Goal: Information Seeking & Learning: Learn about a topic

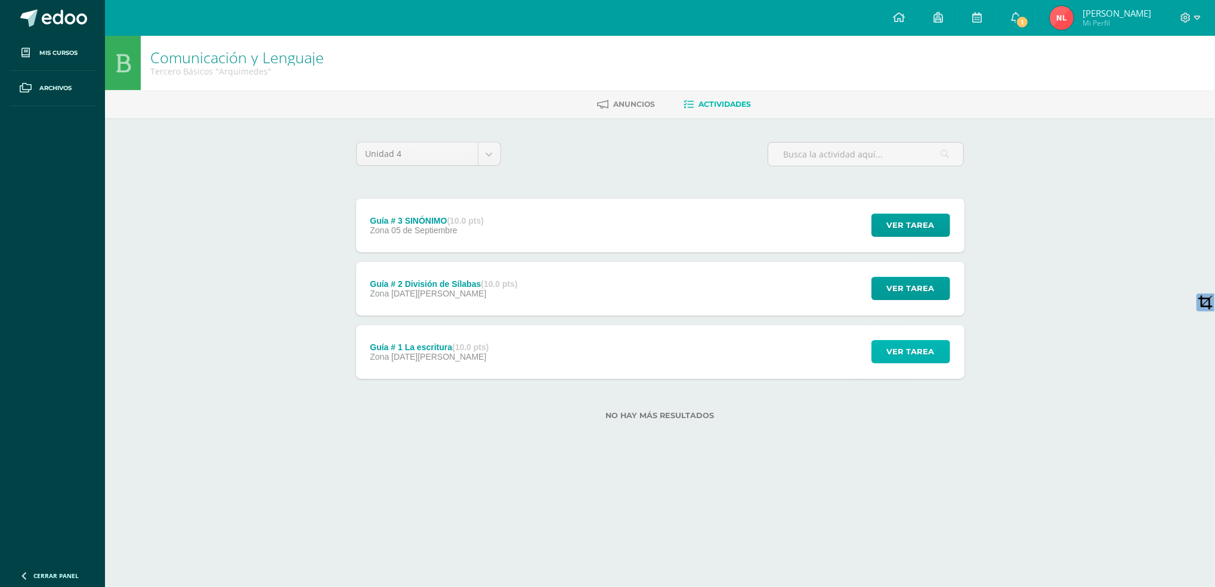
click at [872, 344] on button "Ver tarea" at bounding box center [911, 351] width 79 height 23
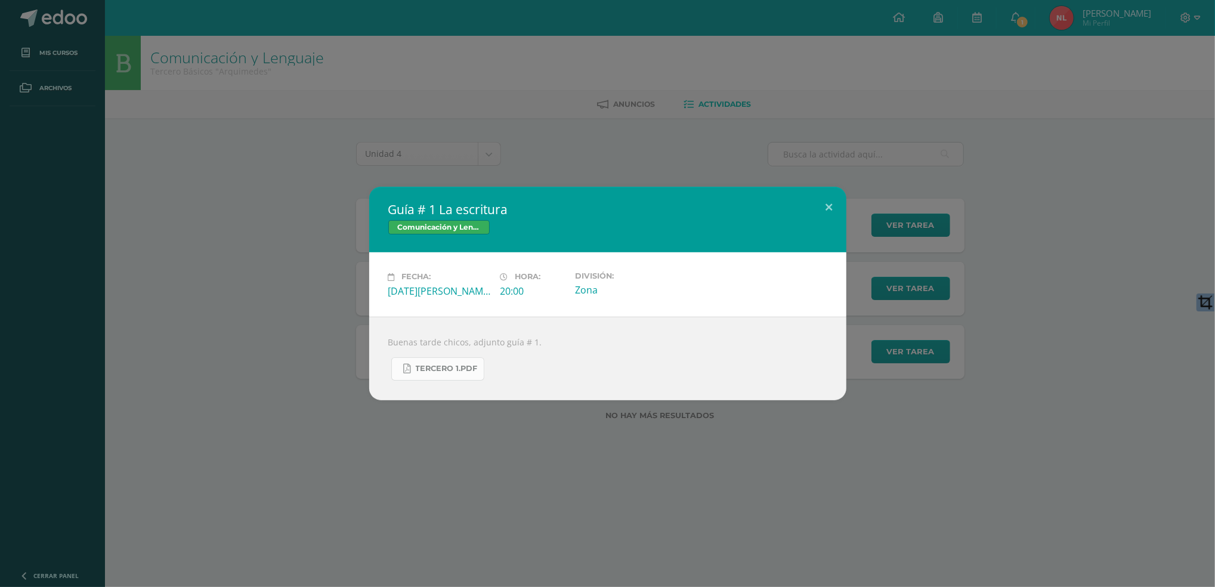
click at [441, 370] on span "TERCERO 1.pdf" at bounding box center [447, 369] width 62 height 10
click at [835, 204] on button at bounding box center [829, 207] width 34 height 41
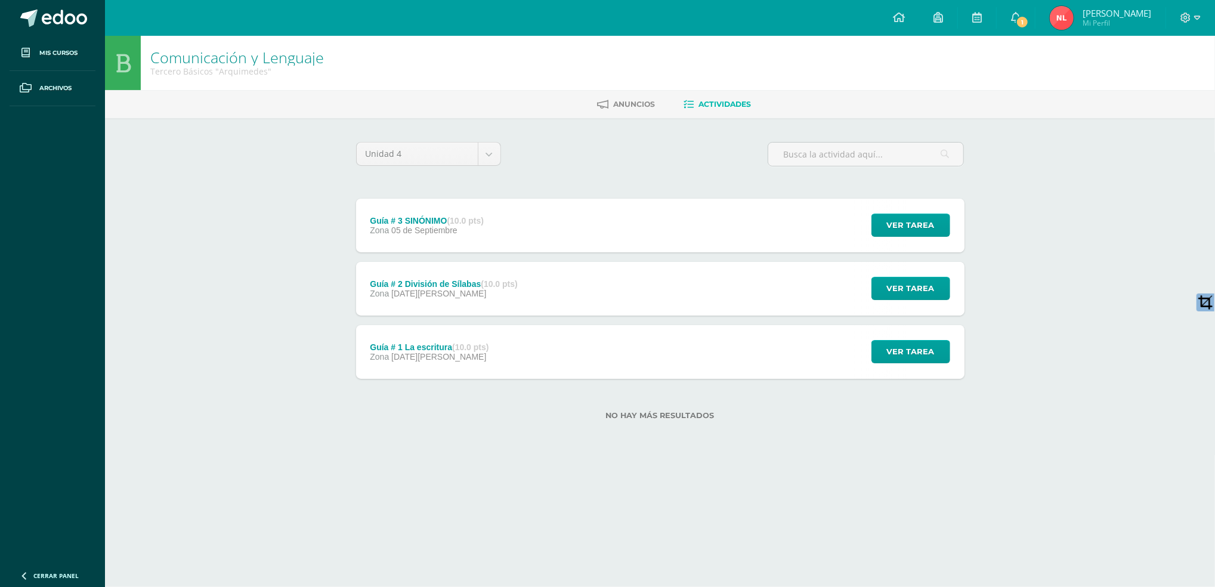
click at [953, 298] on div "Ver tarea" at bounding box center [909, 289] width 111 height 54
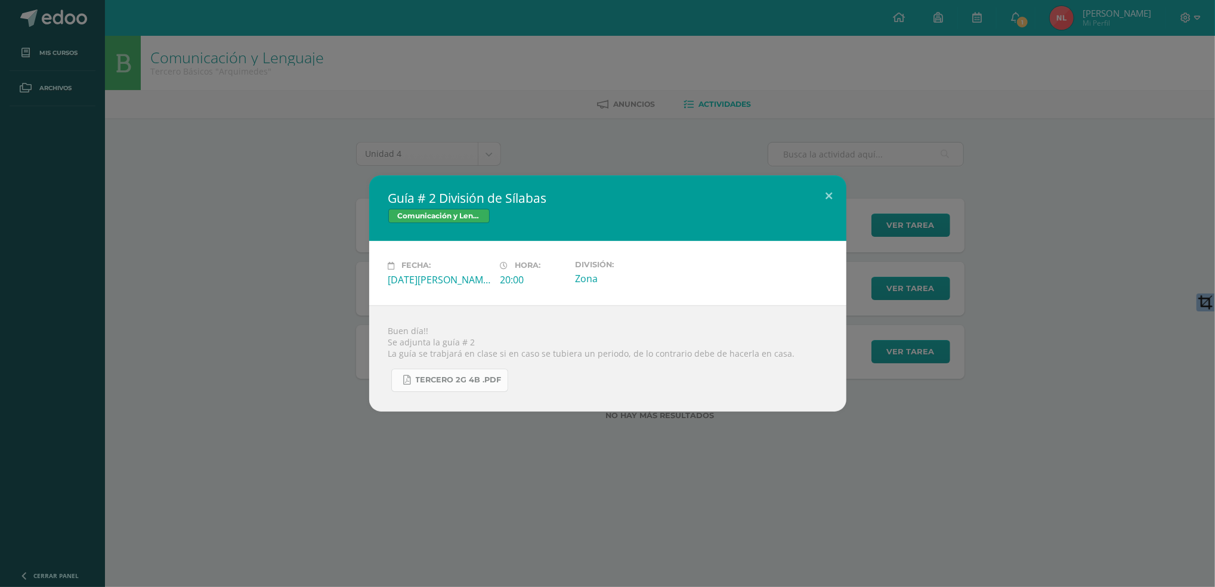
click at [483, 381] on span "tercero 2g 4b .pdf" at bounding box center [459, 380] width 86 height 10
click at [825, 196] on button at bounding box center [829, 195] width 34 height 41
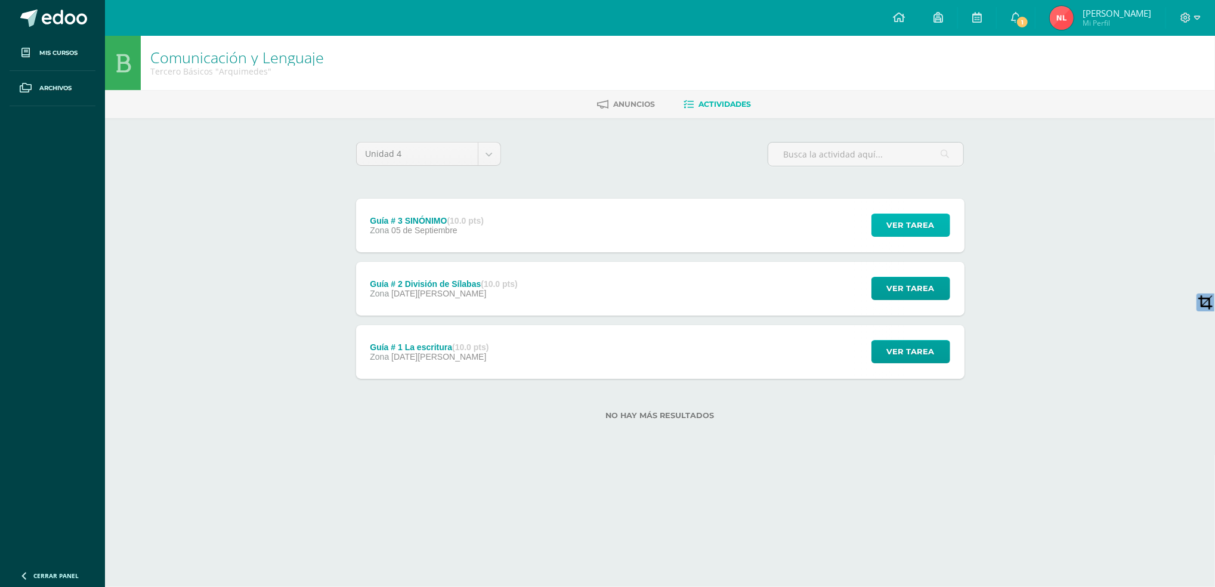
click at [895, 217] on span "Ver tarea" at bounding box center [911, 225] width 48 height 22
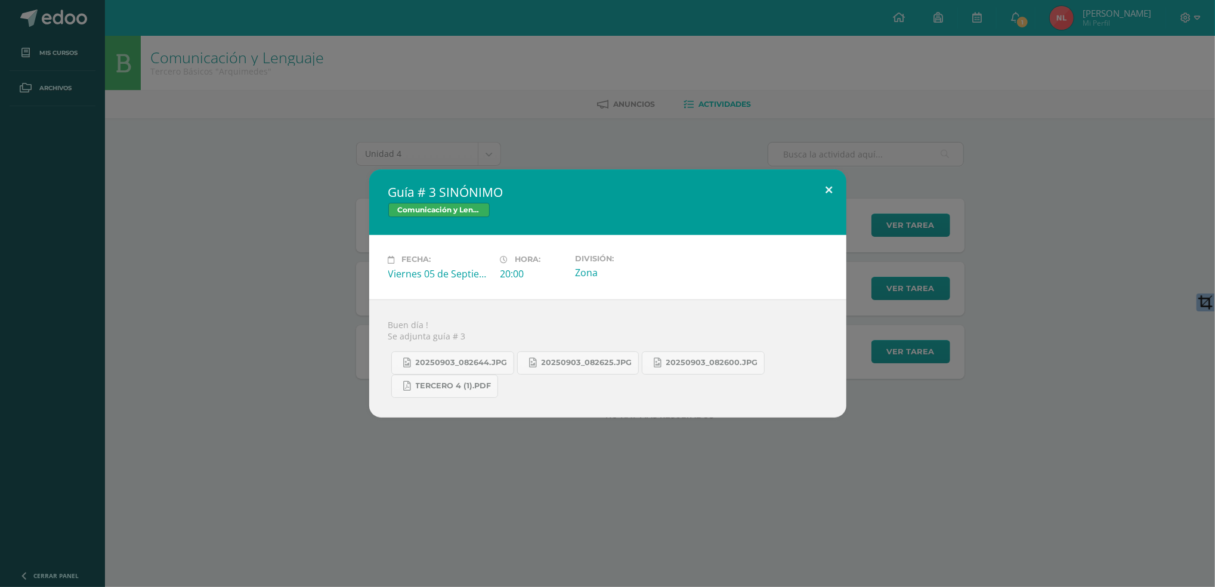
click at [824, 189] on button at bounding box center [829, 189] width 34 height 41
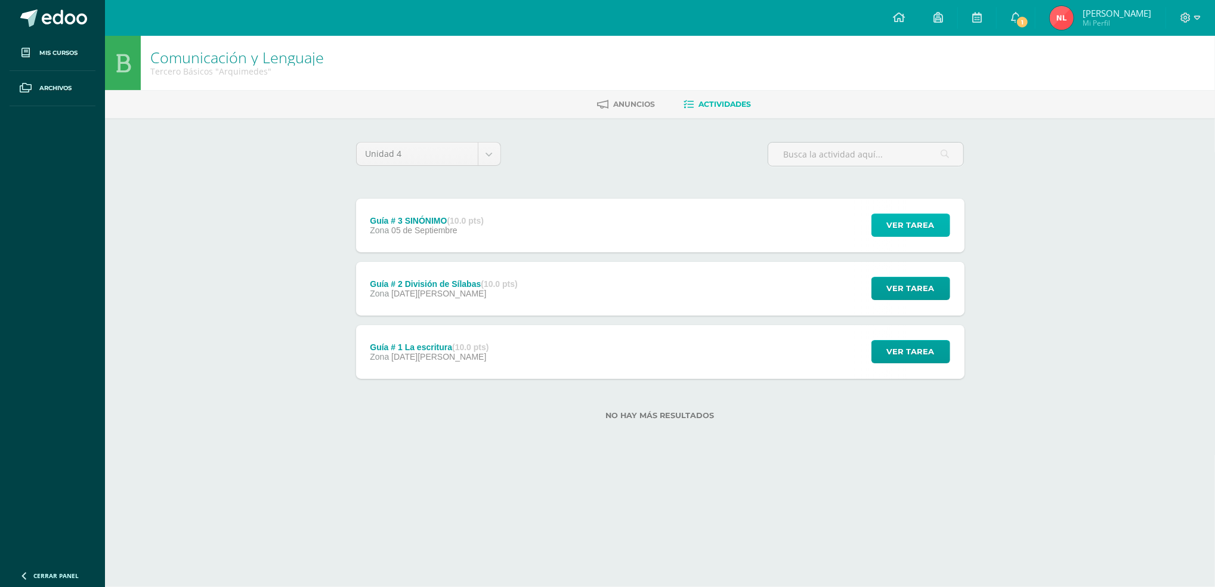
click at [910, 227] on span "Ver tarea" at bounding box center [911, 225] width 48 height 22
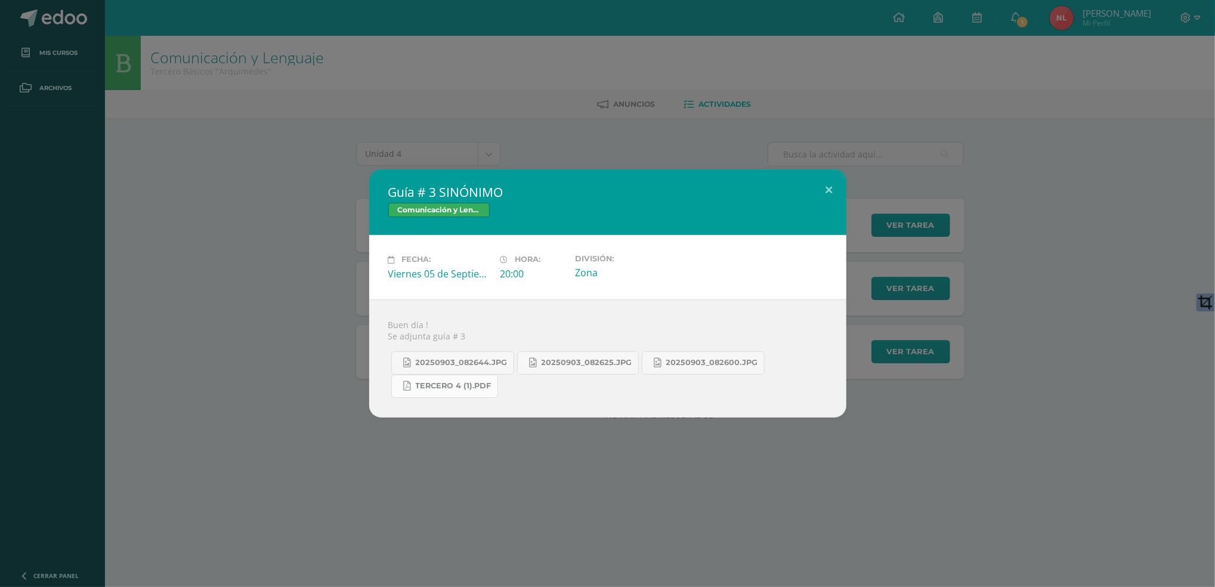
click at [457, 383] on span "Tercero 4 (1).pdf" at bounding box center [454, 386] width 76 height 10
click at [833, 189] on button at bounding box center [829, 189] width 34 height 41
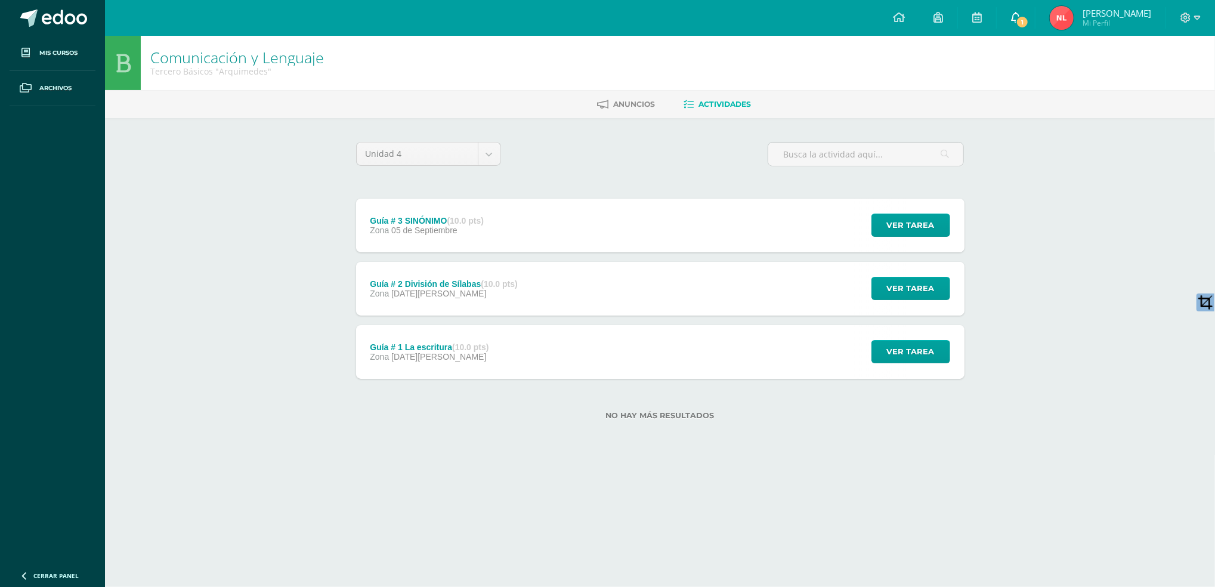
click at [1015, 16] on icon at bounding box center [1016, 17] width 10 height 11
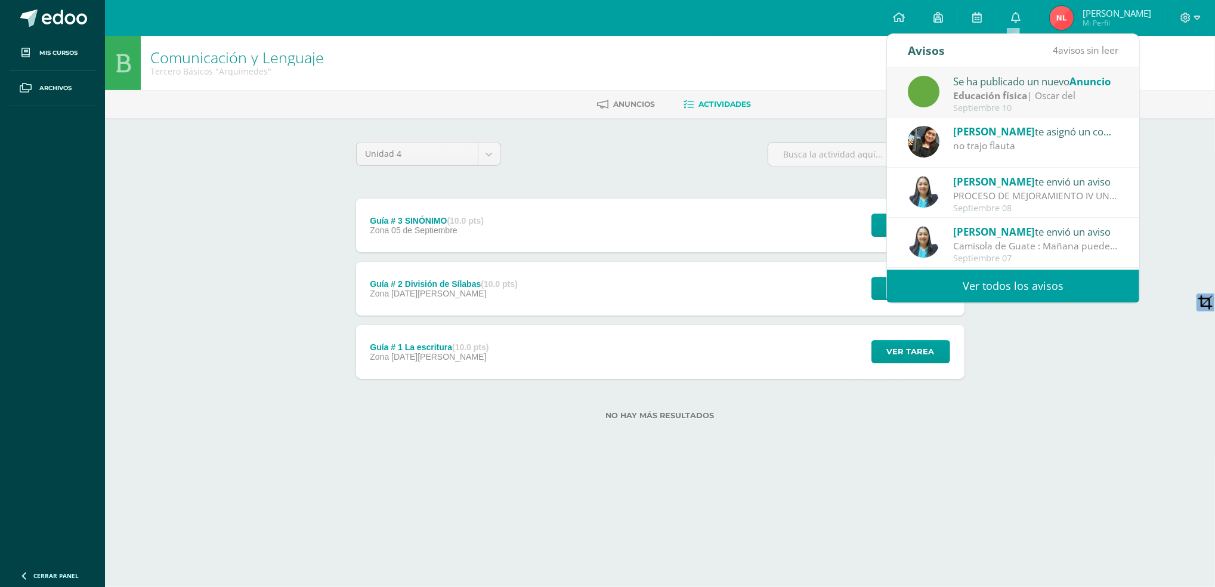
click at [1057, 88] on div "Se ha publicado un nuevo Anuncio" at bounding box center [1036, 81] width 166 height 16
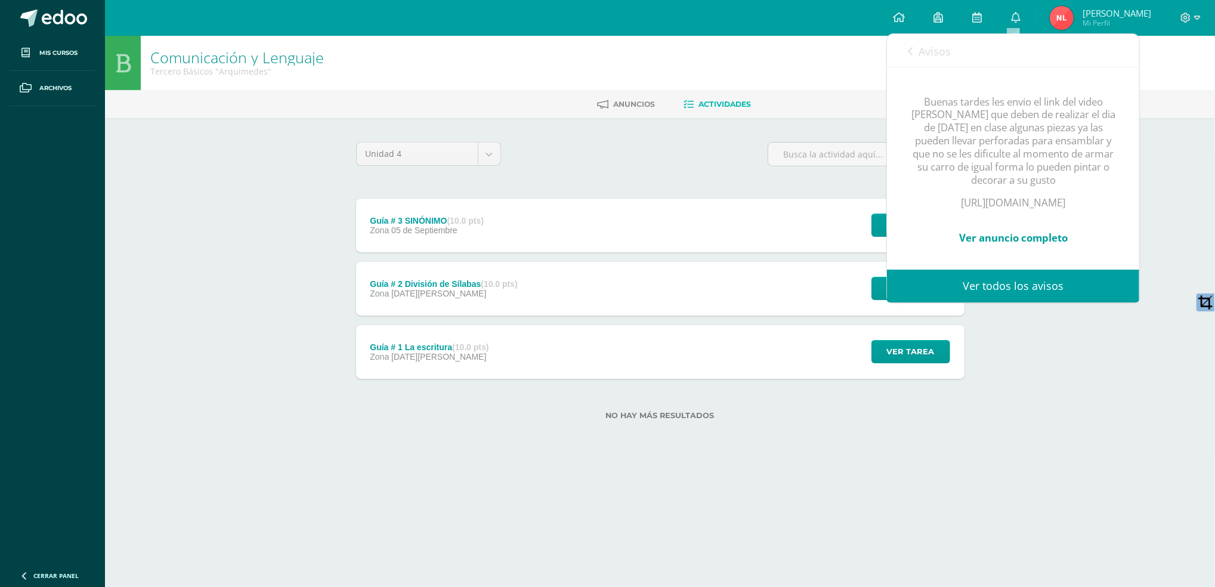
scroll to position [204, 0]
click at [1017, 196] on p "https://youtu.be/iBWoURGF54E?si=x5fPhbXD-6rfVDL8" at bounding box center [1013, 202] width 205 height 13
drag, startPoint x: 931, startPoint y: 162, endPoint x: 1093, endPoint y: 179, distance: 163.2
click at [1093, 196] on p "https://youtu.be/iBWoURGF54E?si=x5fPhbXD-6rfVDL8" at bounding box center [1013, 202] width 205 height 13
drag, startPoint x: 1093, startPoint y: 179, endPoint x: 1025, endPoint y: 174, distance: 68.2
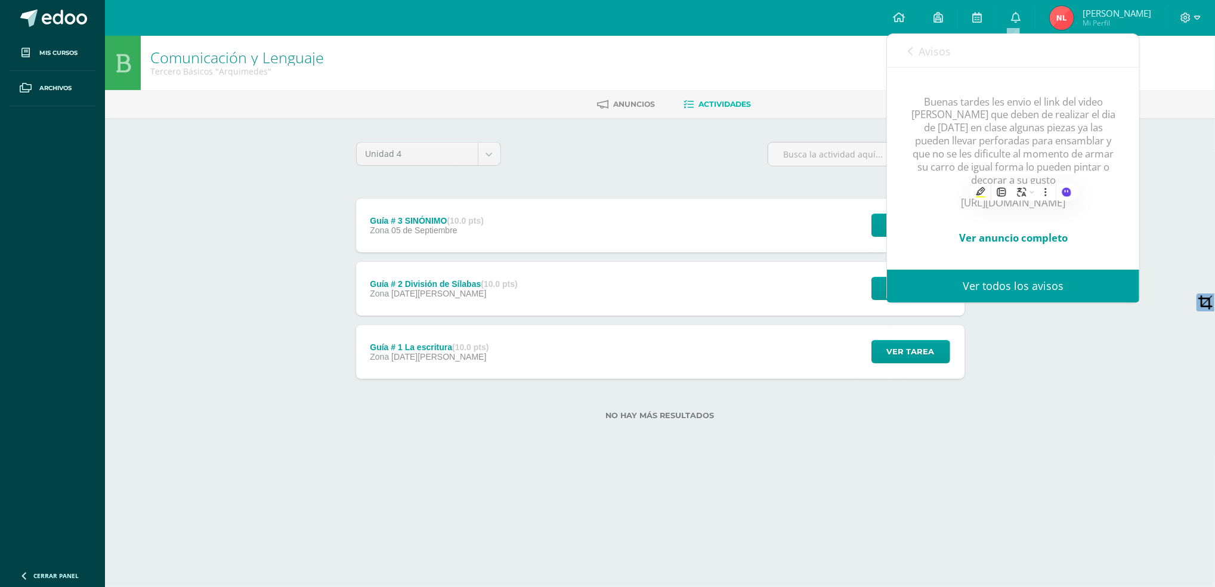
copy p "https://youtu.be/iBWoURGF54E?si=x5fPhbXD-6rfVDL8"
click at [913, 43] on link "Avisos" at bounding box center [929, 51] width 43 height 34
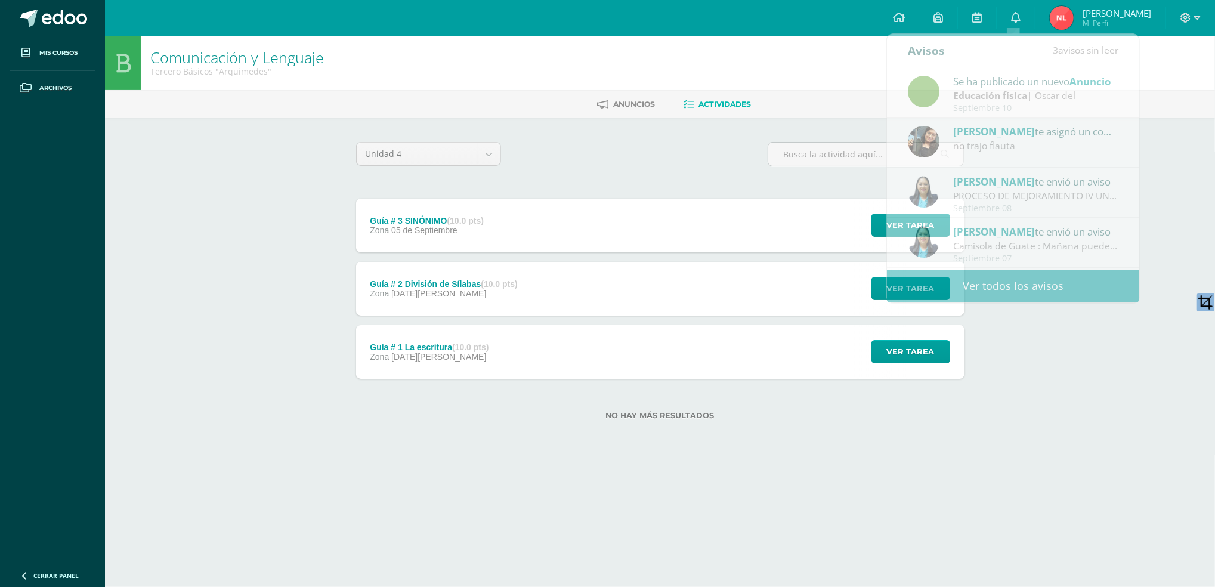
click at [1033, 321] on div "Comunicación y Lenguaje Tercero Básicos "Arquimedes" Anuncios Actividades Unida…" at bounding box center [660, 247] width 1110 height 422
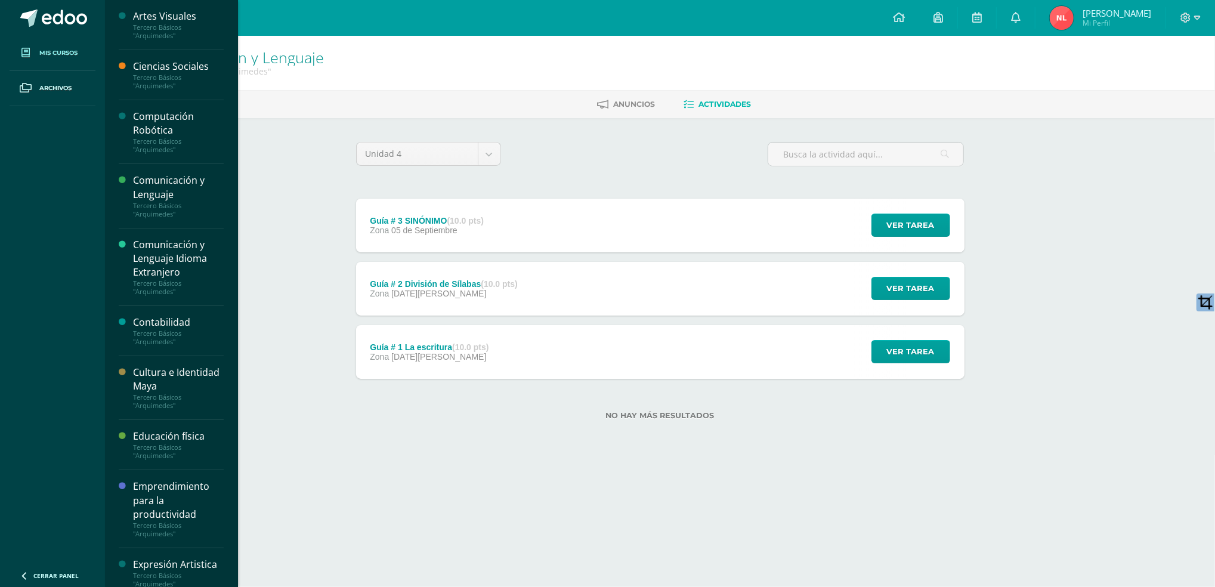
click at [72, 50] on span "Mis cursos" at bounding box center [58, 53] width 38 height 10
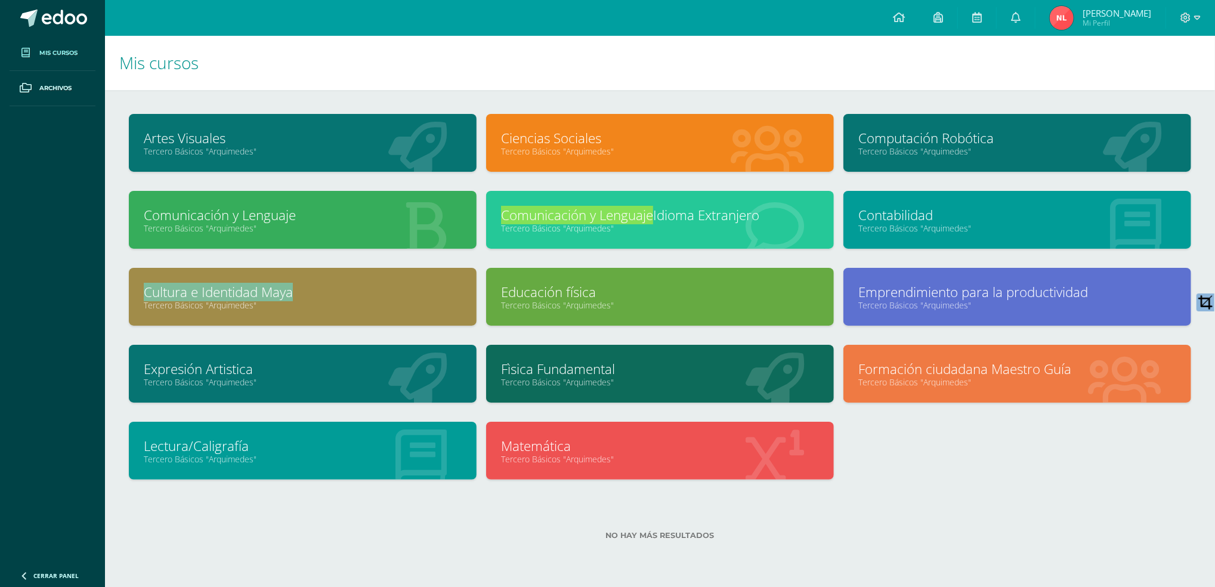
click at [996, 223] on link "Tercero Básicos "Arquimedes"" at bounding box center [1017, 228] width 318 height 11
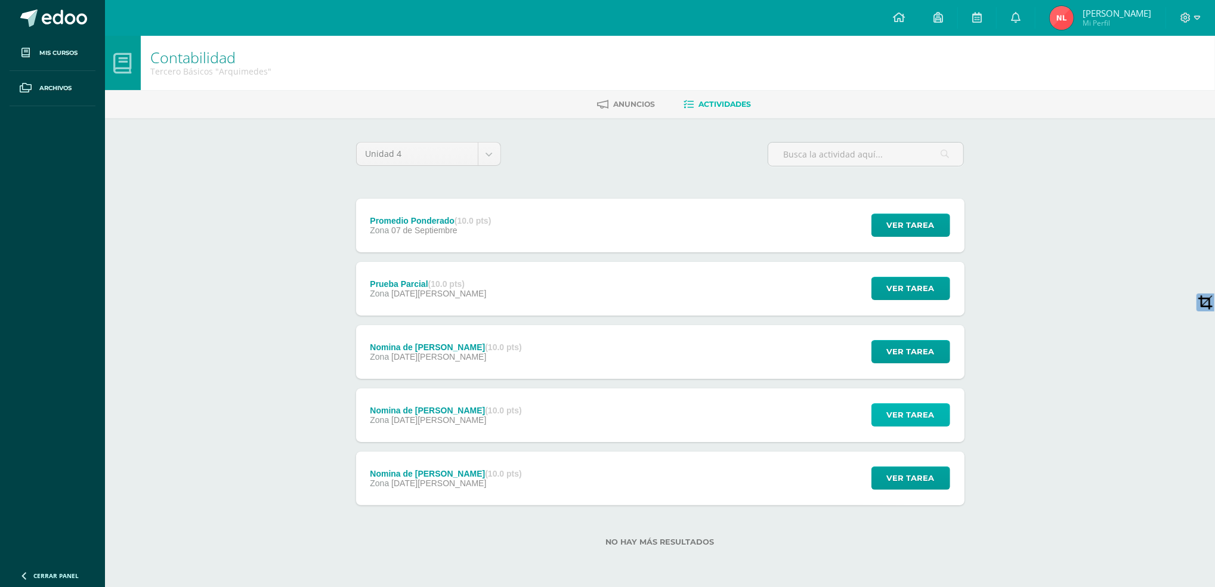
click at [919, 419] on span "Ver tarea" at bounding box center [911, 415] width 48 height 22
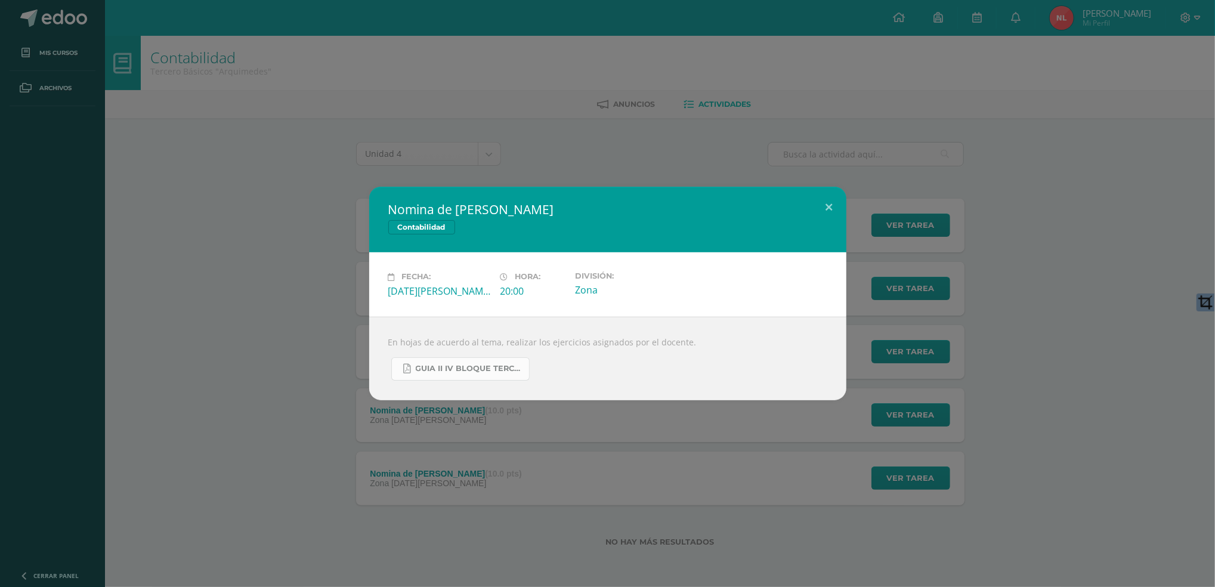
click at [523, 375] on link "GUIA II IV BLOQUE TERCERO.pdf" at bounding box center [460, 368] width 138 height 23
click at [826, 202] on button at bounding box center [829, 207] width 34 height 41
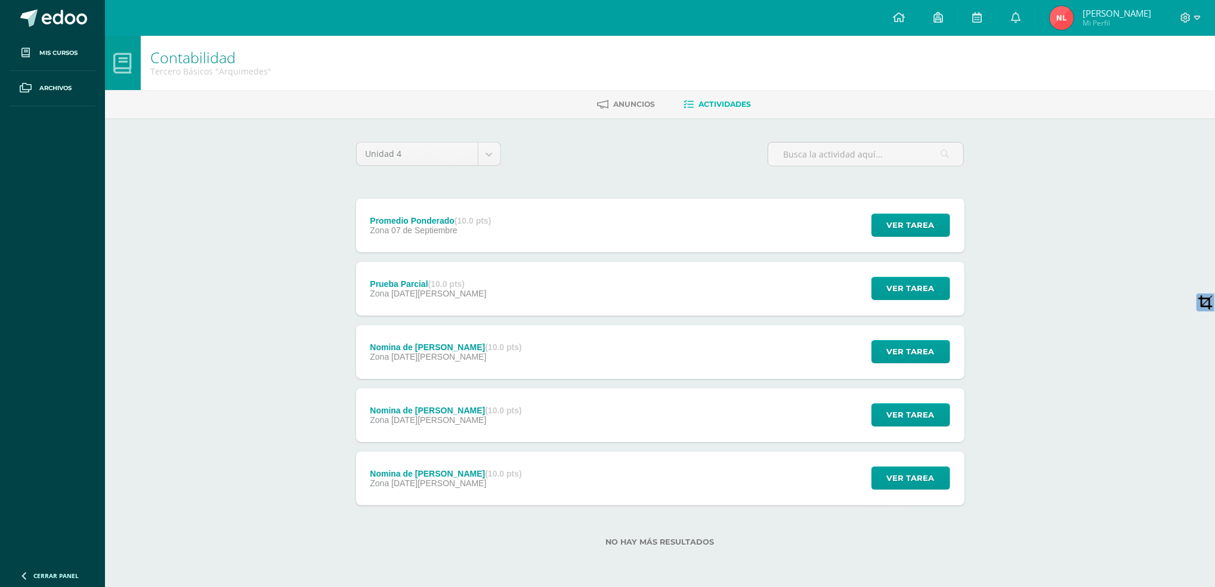
click at [923, 399] on div "Ver tarea" at bounding box center [909, 415] width 111 height 54
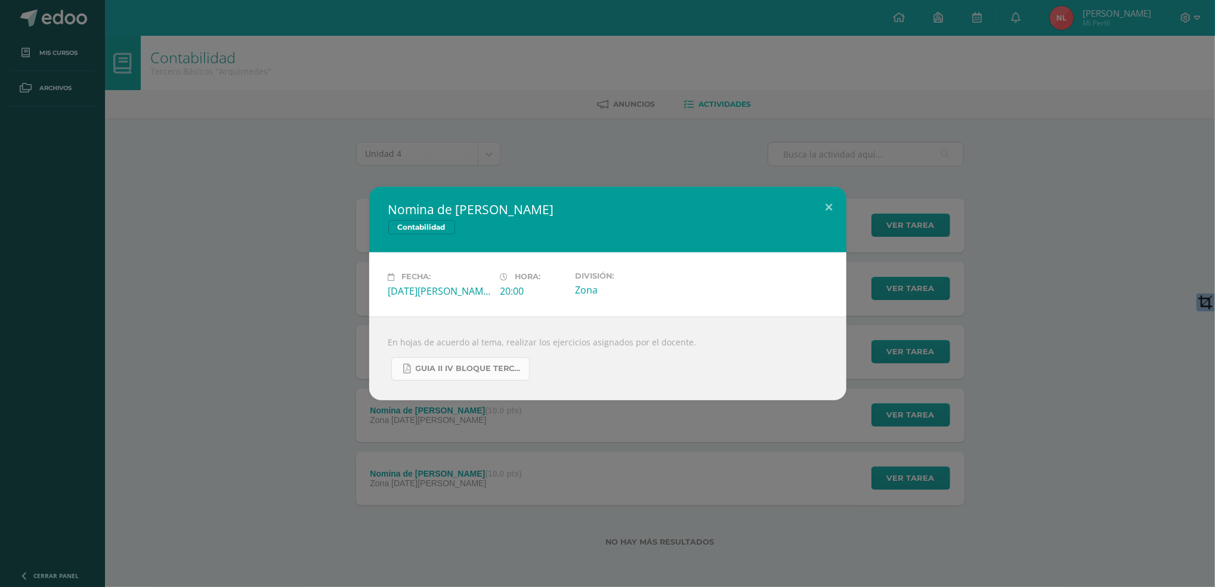
click at [441, 364] on span "GUIA II IV BLOQUE TERCERO.pdf" at bounding box center [469, 369] width 107 height 10
click at [825, 194] on button at bounding box center [829, 207] width 34 height 41
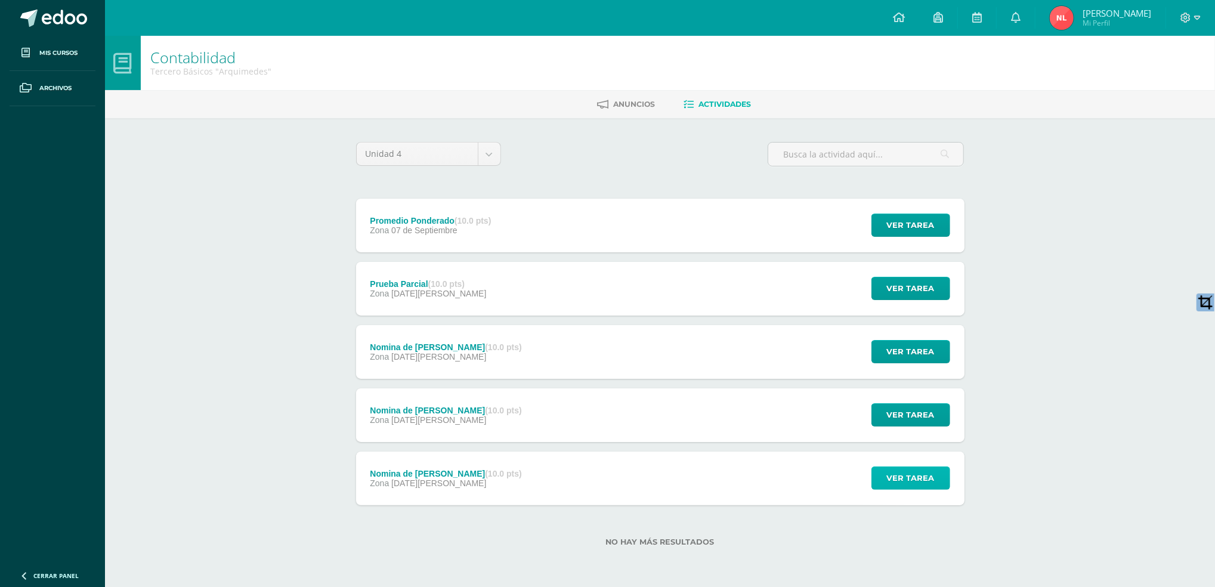
click at [938, 477] on button "Ver tarea" at bounding box center [911, 477] width 79 height 23
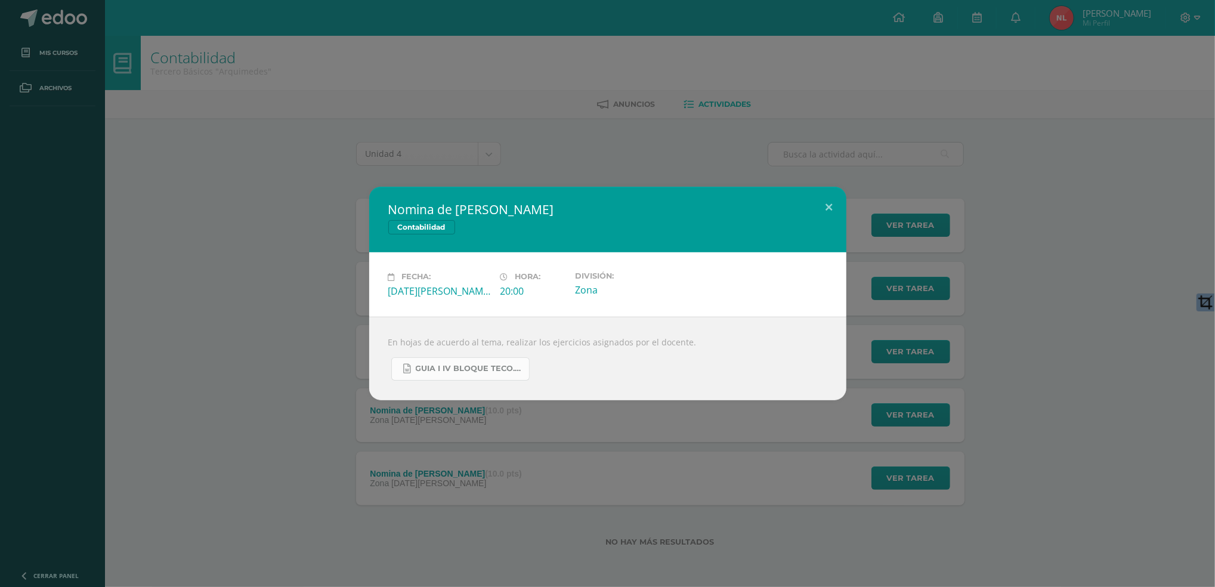
click at [481, 364] on span "GUIA I IV BLOQUE TECO.docx" at bounding box center [469, 369] width 107 height 10
click at [823, 211] on button at bounding box center [829, 207] width 34 height 41
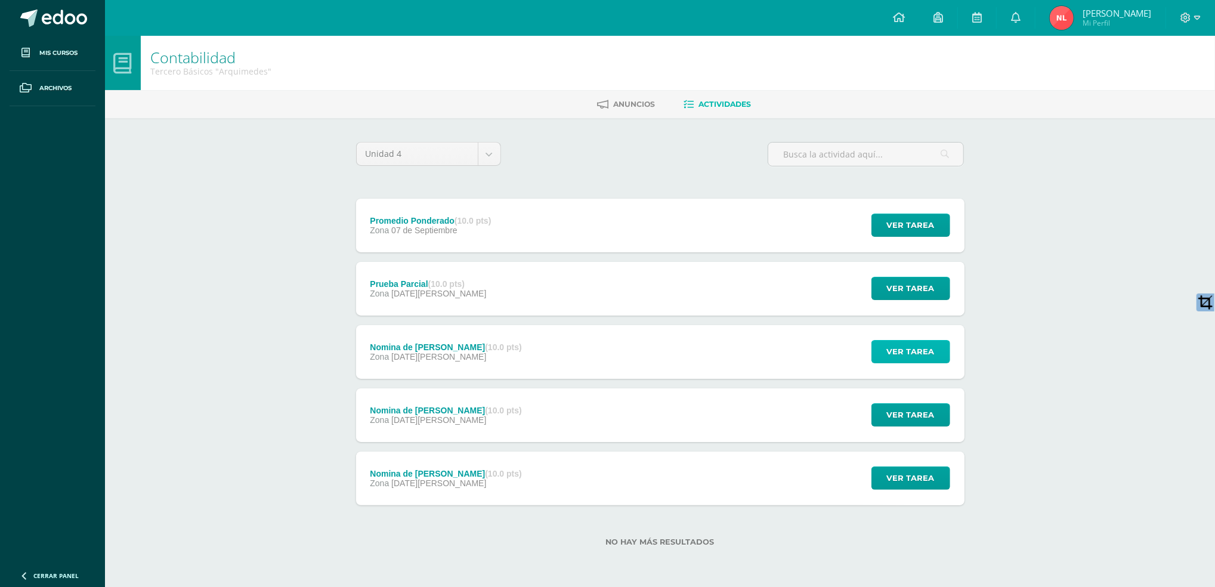
click at [910, 348] on span "Ver tarea" at bounding box center [911, 352] width 48 height 22
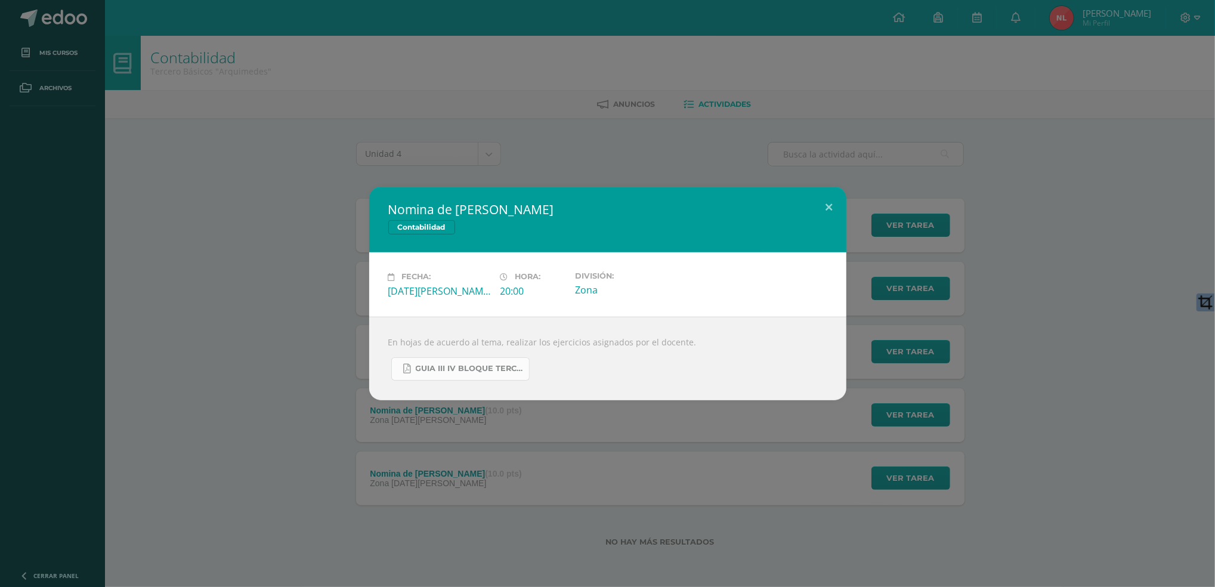
click at [469, 358] on link "GUIA III IV BLOQUE TERCERO.pdf" at bounding box center [460, 368] width 138 height 23
click at [833, 207] on button at bounding box center [829, 207] width 34 height 41
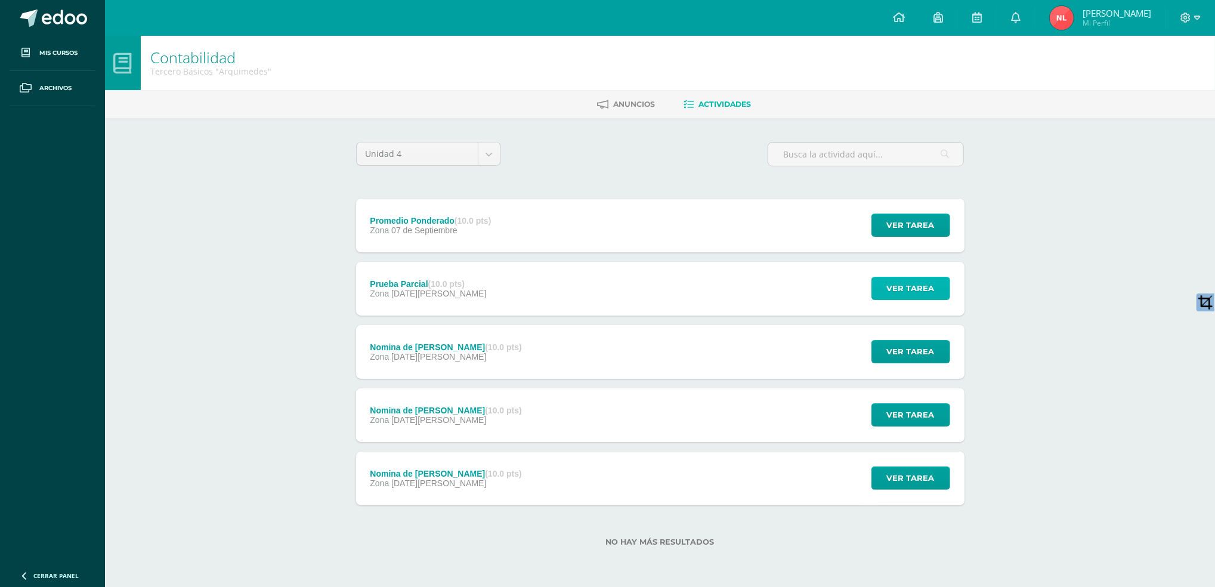
click at [926, 296] on span "Ver tarea" at bounding box center [911, 288] width 48 height 22
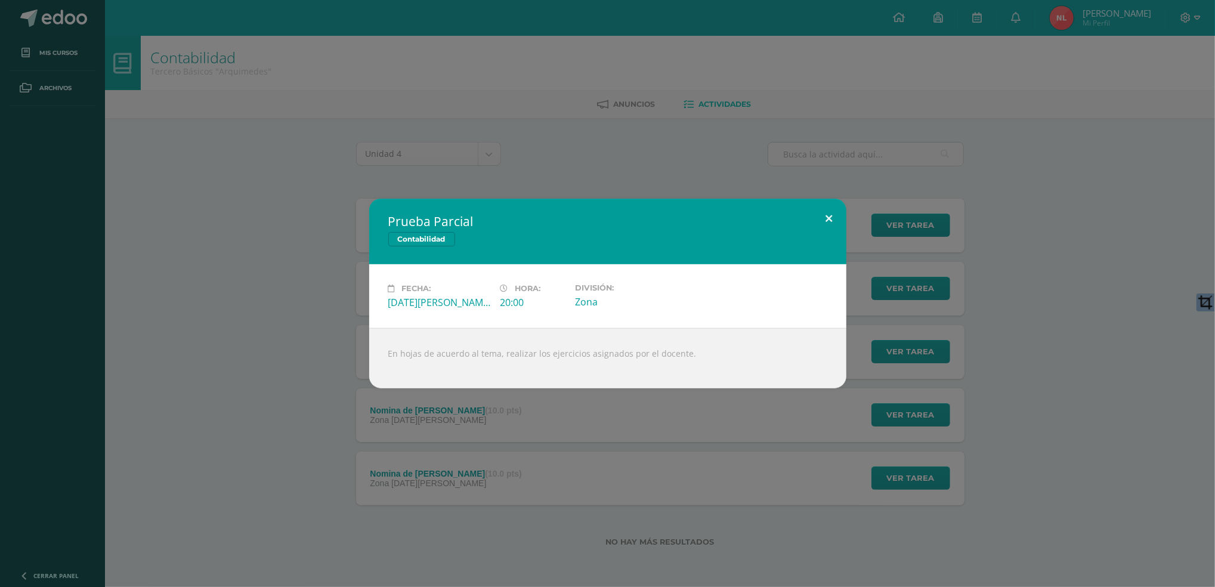
click at [828, 228] on button at bounding box center [829, 219] width 34 height 41
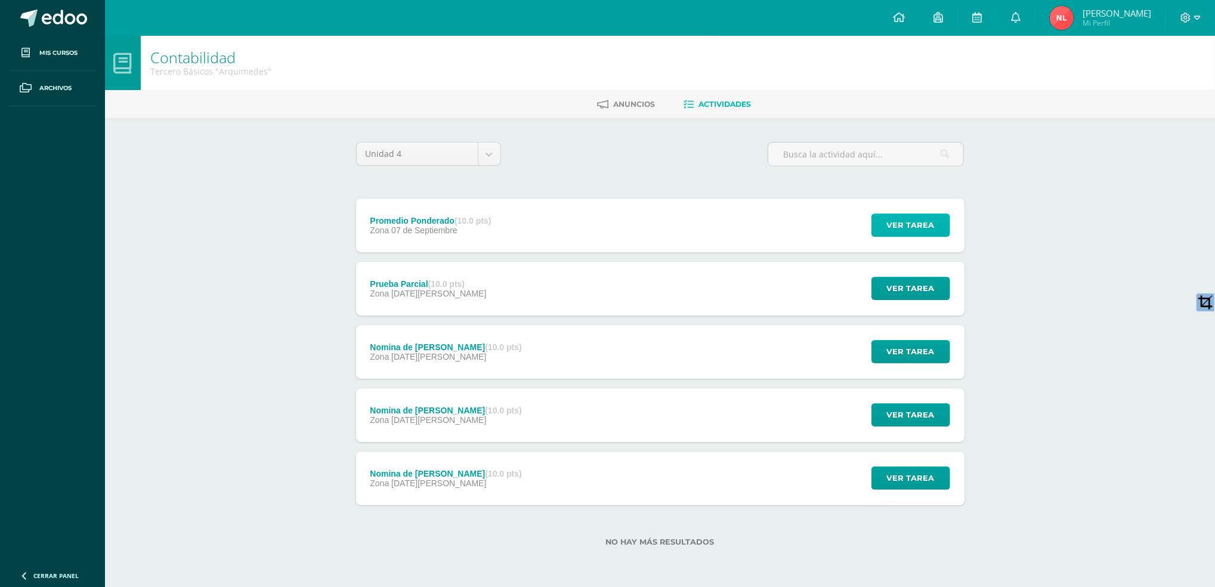
click at [922, 225] on span "Ver tarea" at bounding box center [911, 225] width 48 height 22
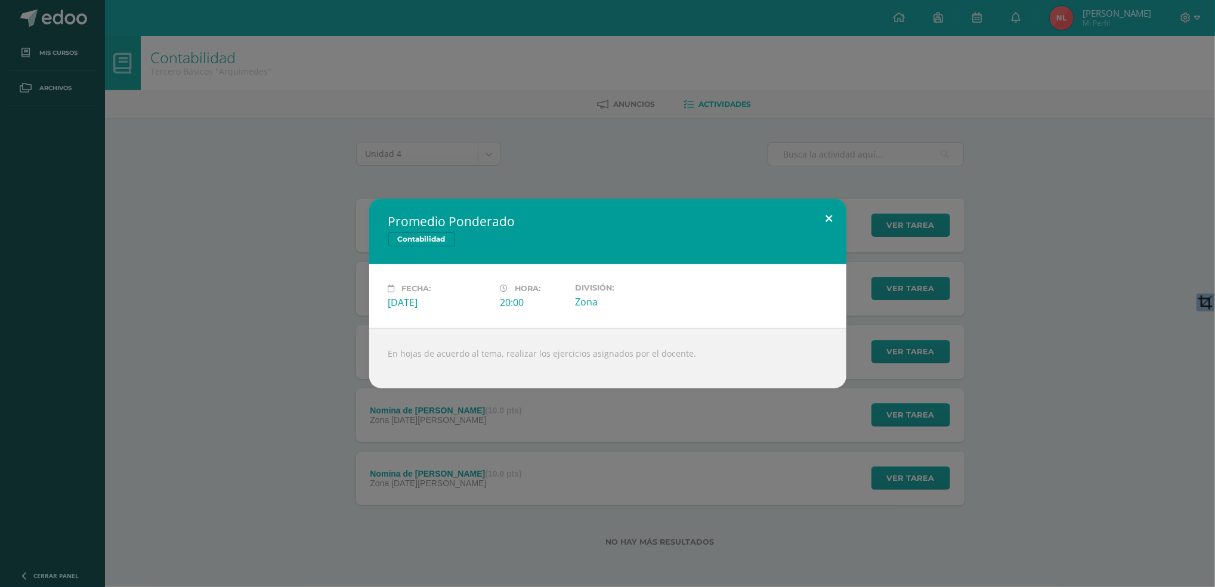
click at [833, 212] on button at bounding box center [829, 219] width 34 height 41
